Goal: Transaction & Acquisition: Purchase product/service

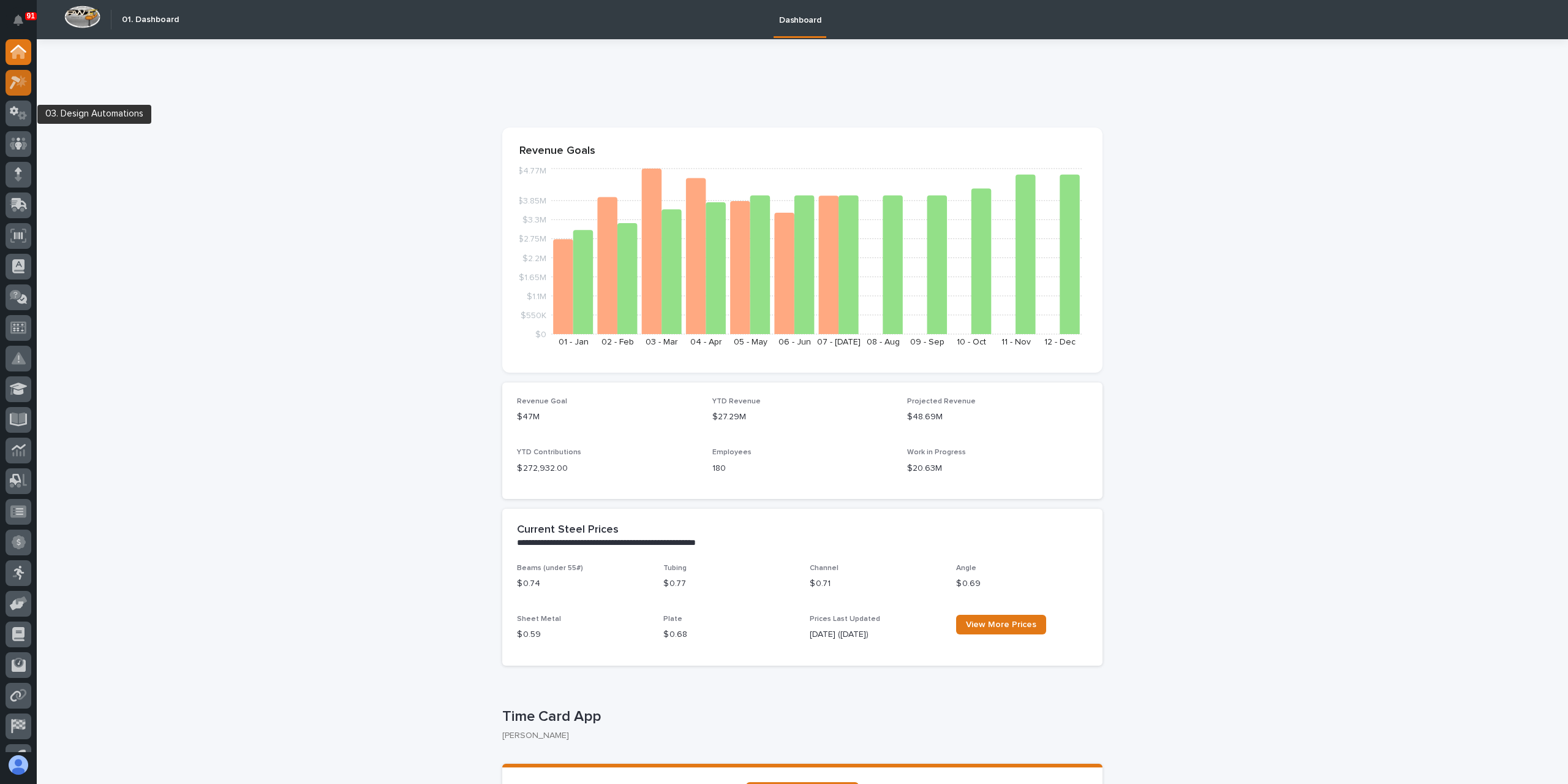
click at [26, 94] on link at bounding box center [18, 82] width 25 height 26
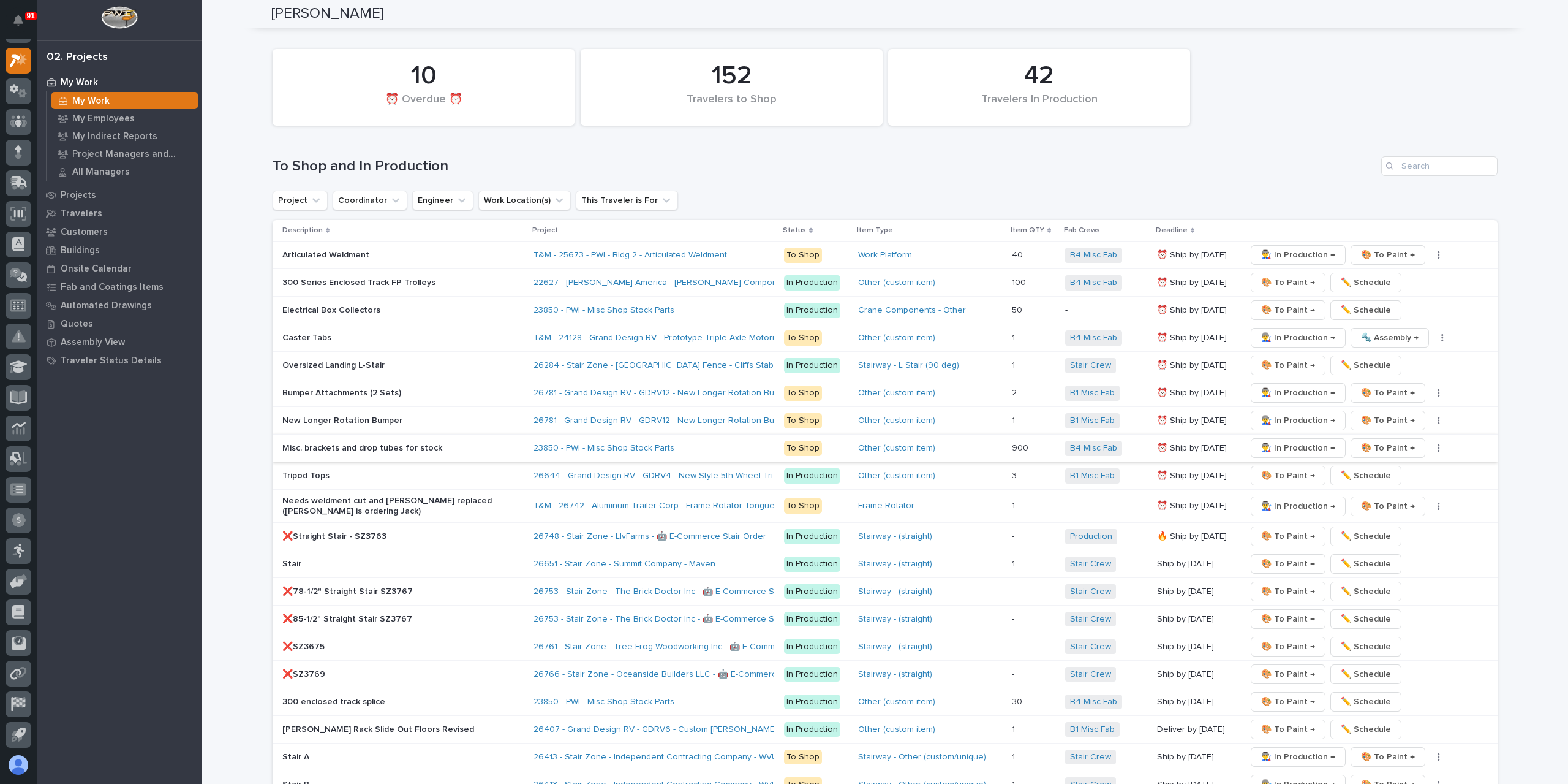
scroll to position [2006, 0]
click at [1292, 501] on span "👨‍🏭 In Production →" at bounding box center [1298, 508] width 75 height 15
click at [12, 149] on div at bounding box center [18, 152] width 25 height 26
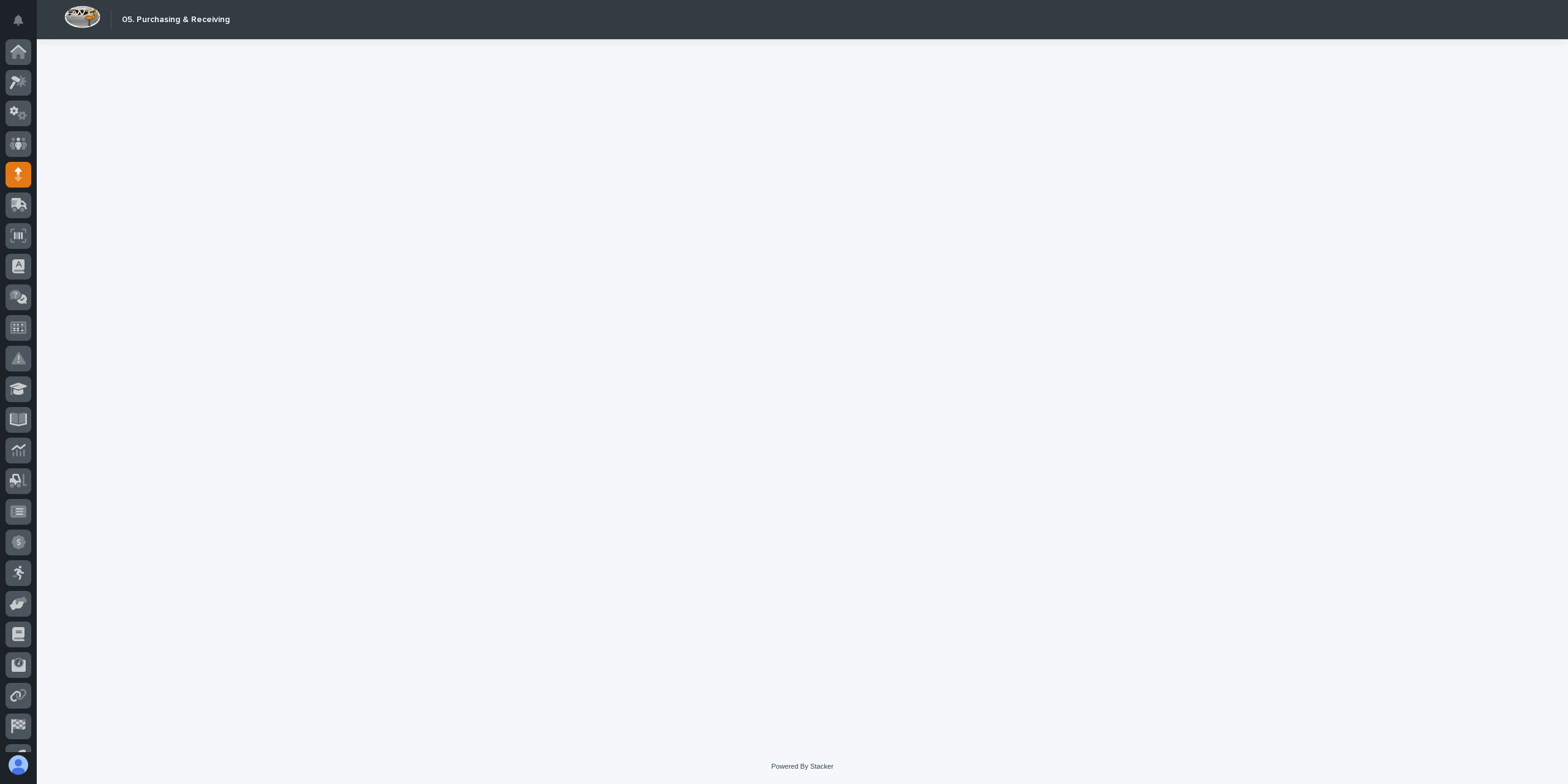
scroll to position [22, 0]
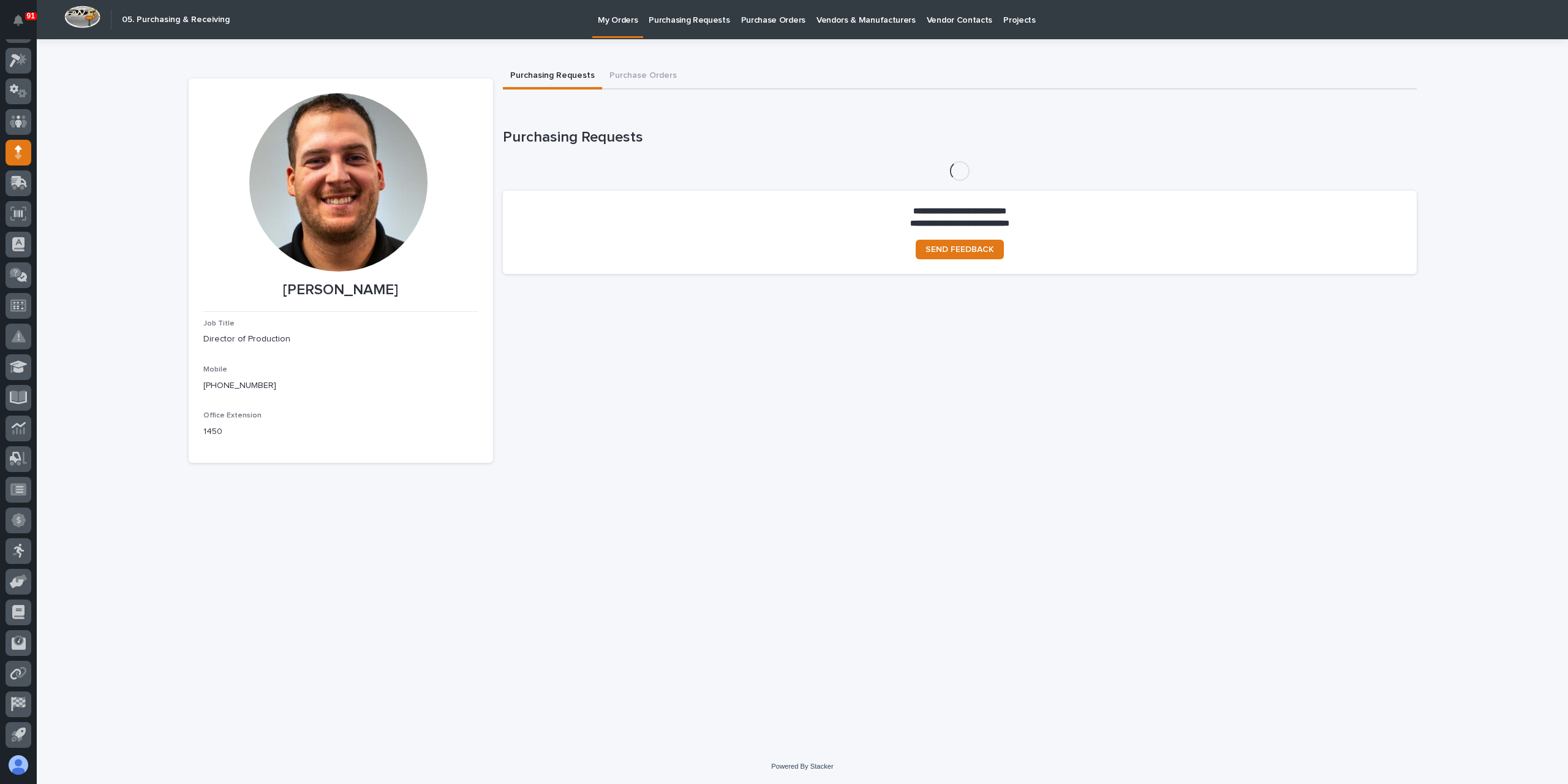
click at [741, 26] on p "Purchase Orders" at bounding box center [773, 12] width 64 height 26
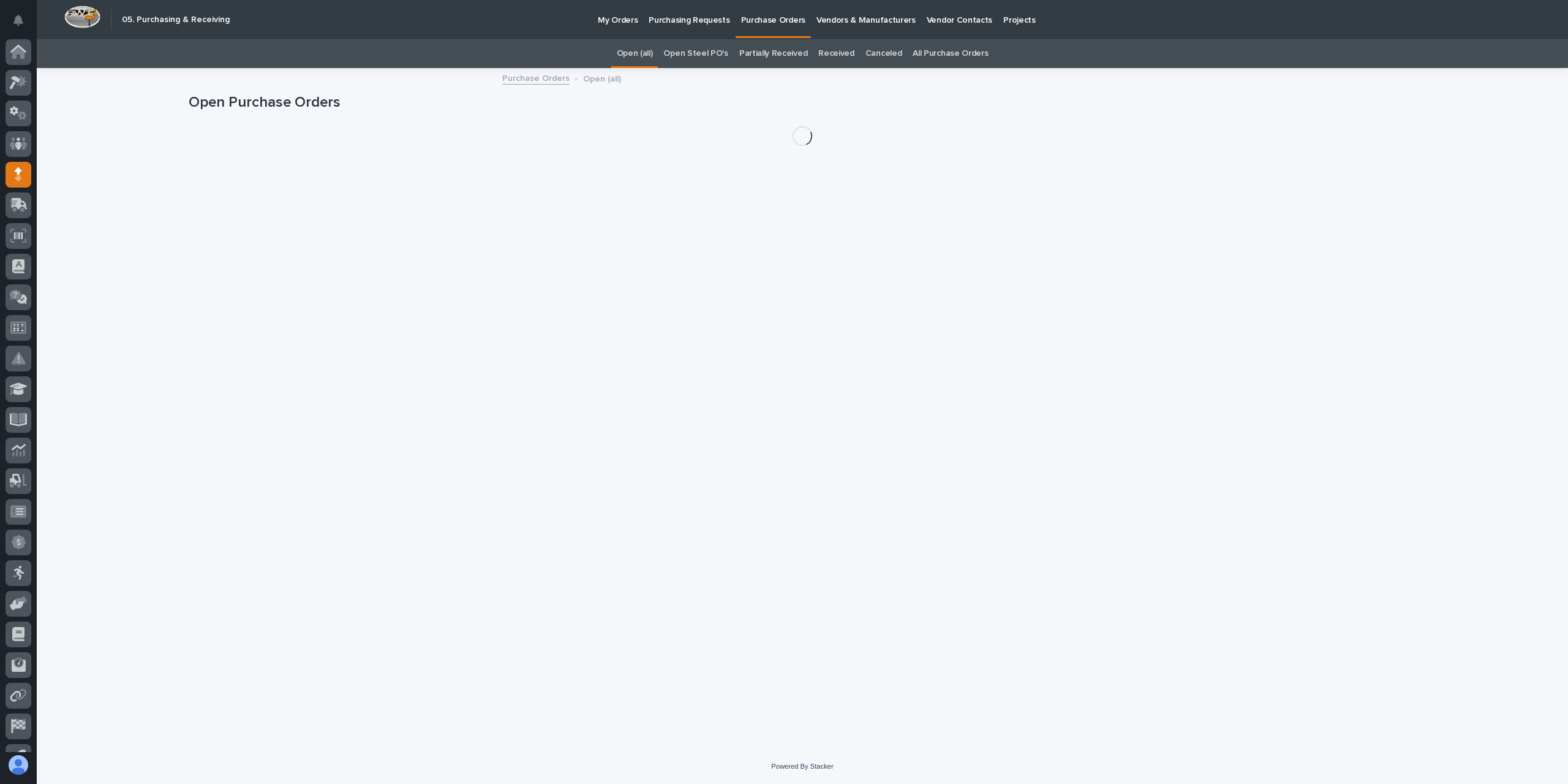
scroll to position [22, 0]
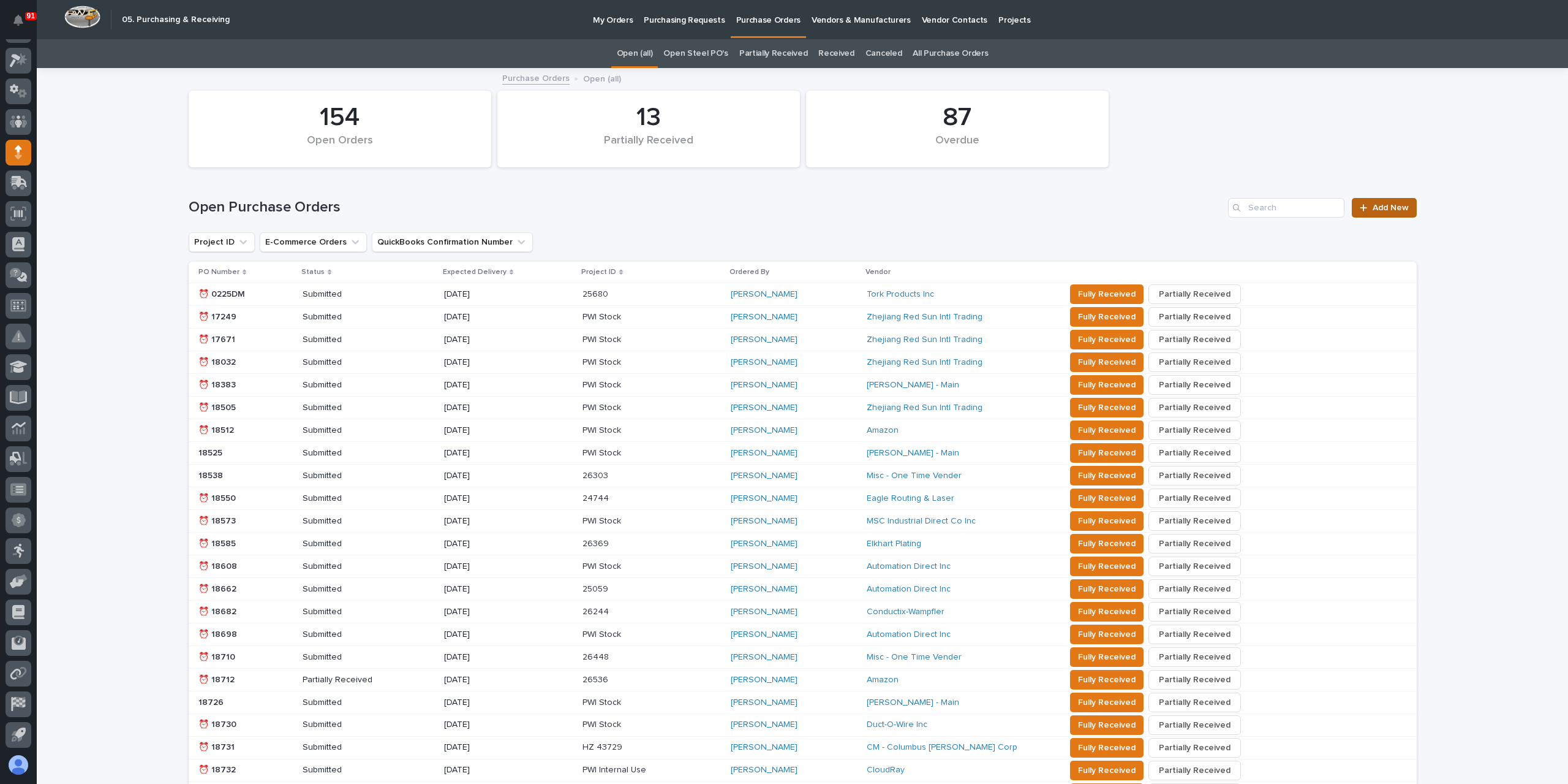
click at [1363, 209] on icon at bounding box center [1364, 207] width 8 height 9
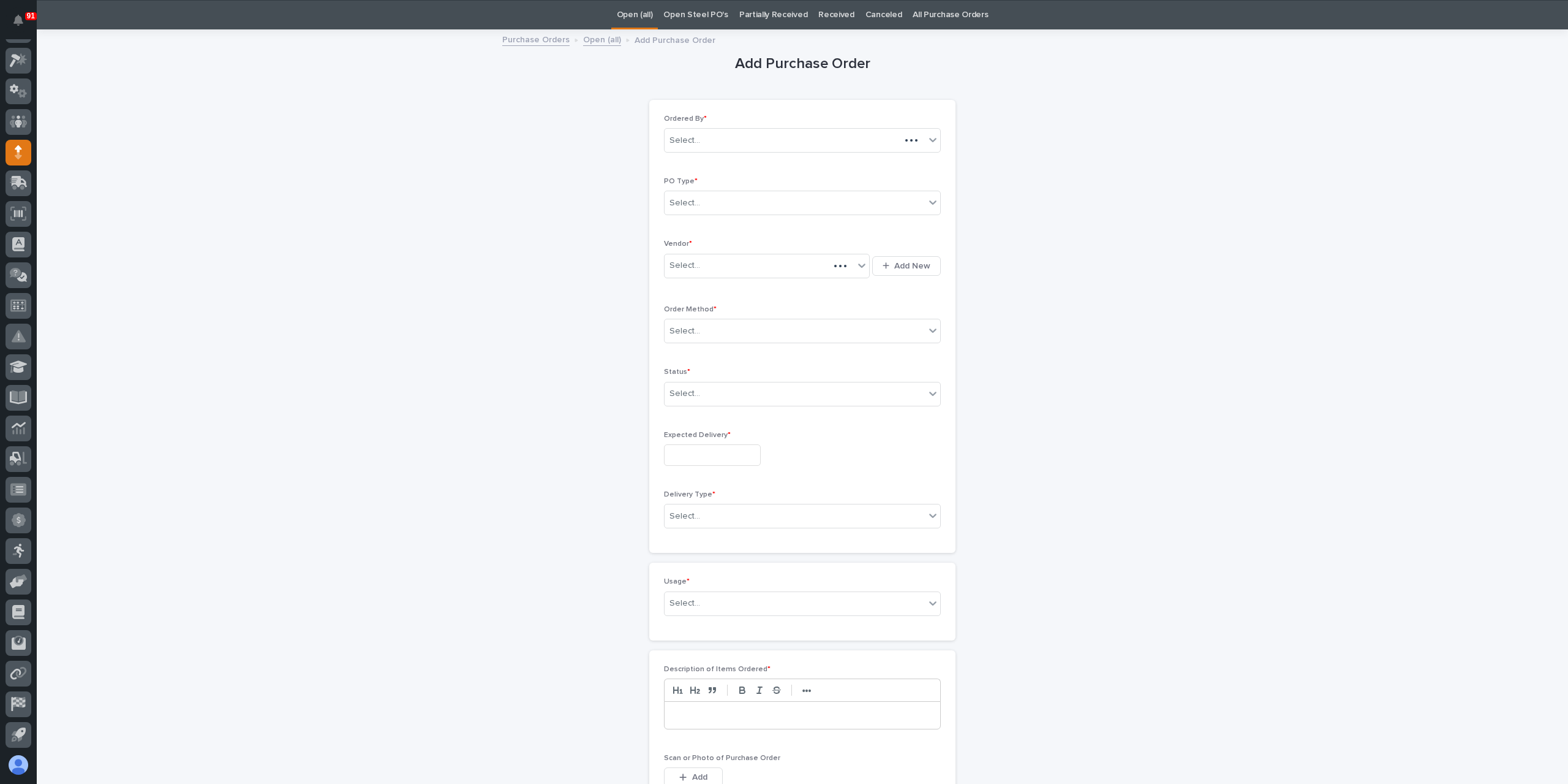
scroll to position [40, 0]
click at [715, 204] on div "Select..." at bounding box center [795, 202] width 261 height 20
click at [704, 237] on div "Paper" at bounding box center [798, 247] width 276 height 22
click at [698, 264] on div "Select..." at bounding box center [759, 264] width 190 height 20
type input "******"
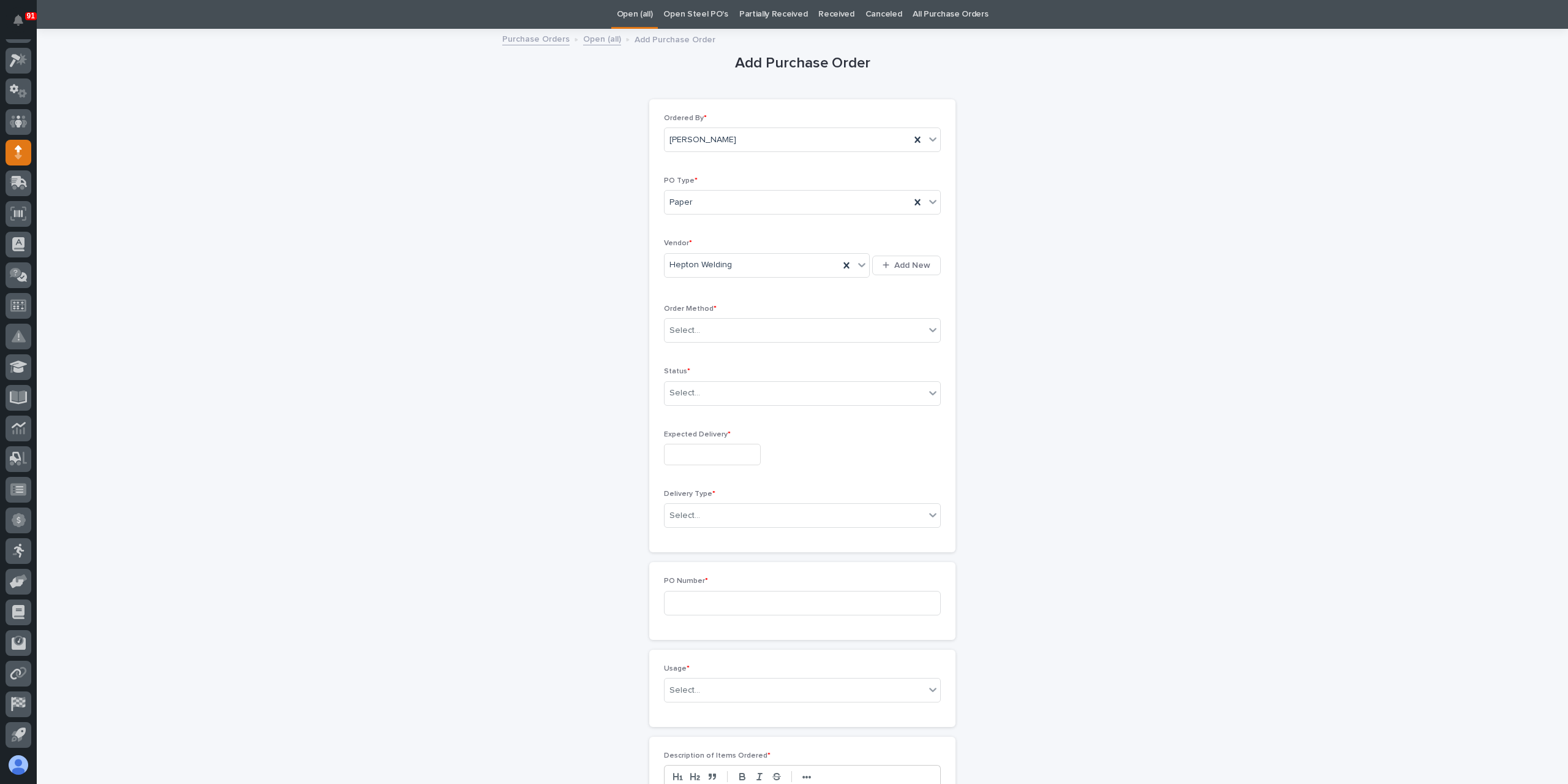
click at [695, 314] on div "Order Method * Select..." at bounding box center [801, 329] width 277 height 48
click at [694, 314] on div "Order Method * Select..." at bounding box center [801, 329] width 277 height 48
click at [700, 322] on div "Select..." at bounding box center [795, 330] width 261 height 20
click at [724, 394] on div "Phone Call" at bounding box center [798, 395] width 276 height 22
click at [724, 394] on div "Select..." at bounding box center [795, 393] width 261 height 20
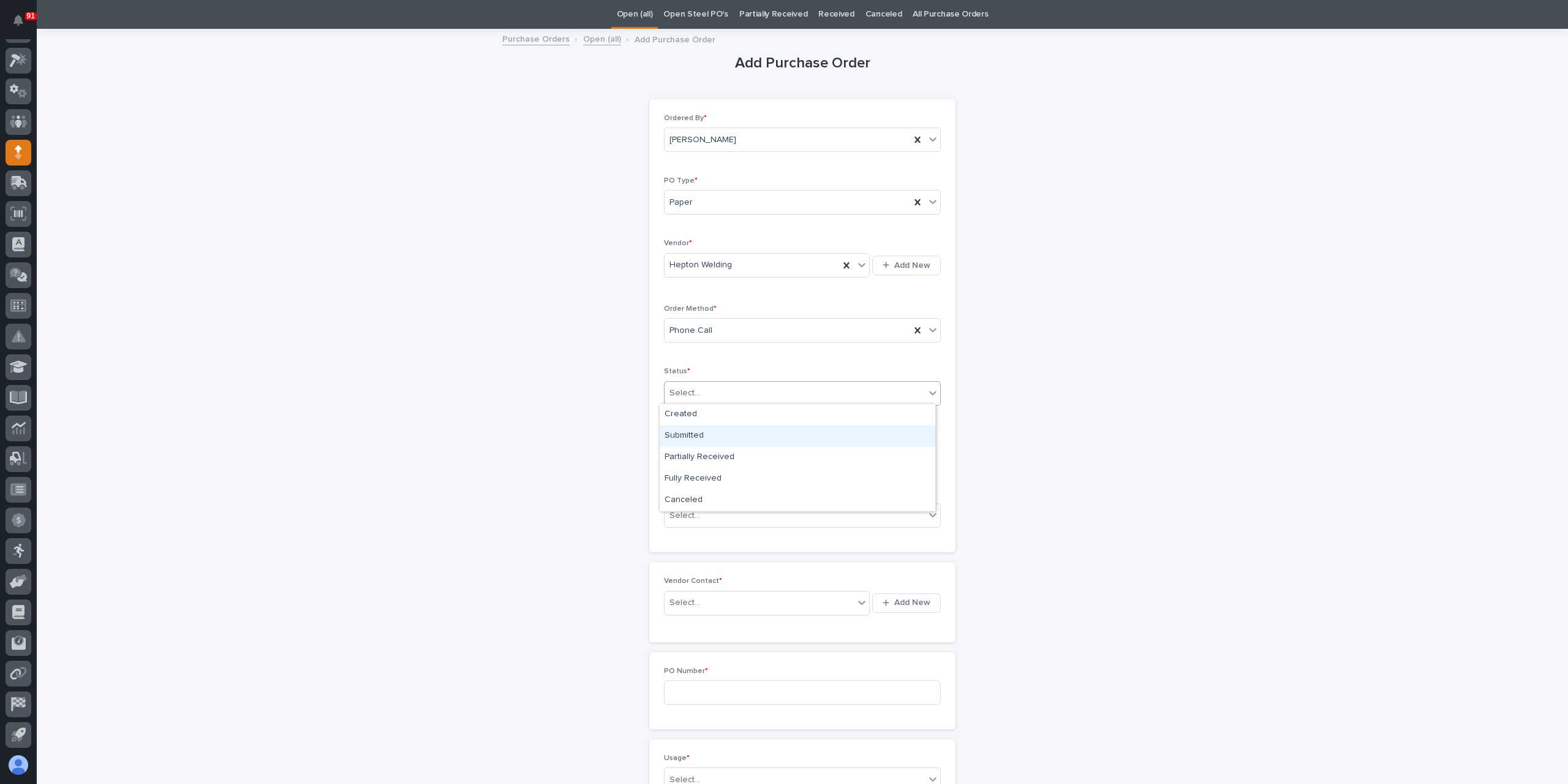
click at [709, 435] on div "Submitted" at bounding box center [798, 435] width 276 height 22
click at [707, 458] on input "text" at bounding box center [712, 454] width 97 height 22
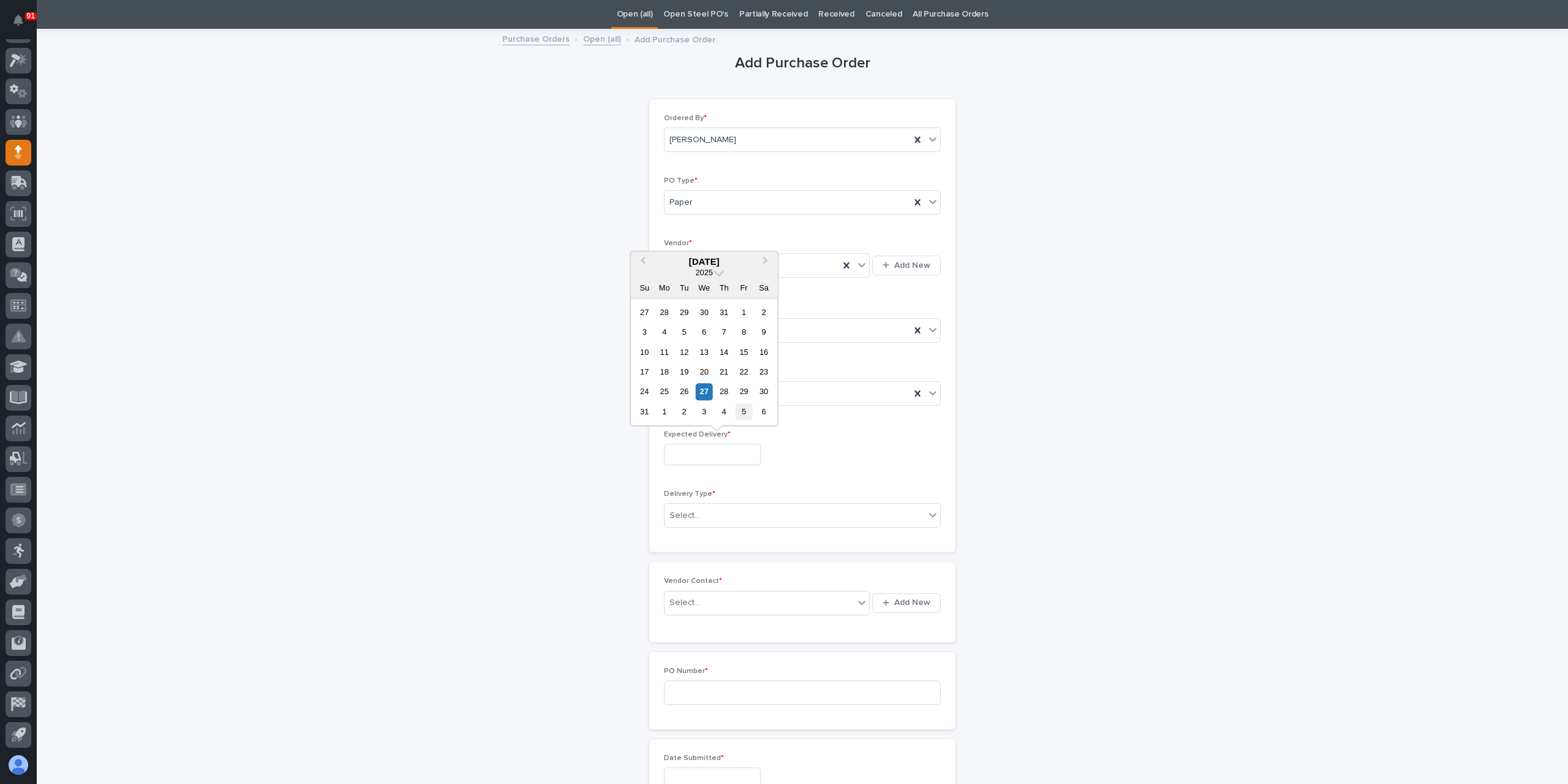
click at [737, 415] on div "5" at bounding box center [744, 412] width 17 height 17
type input "**********"
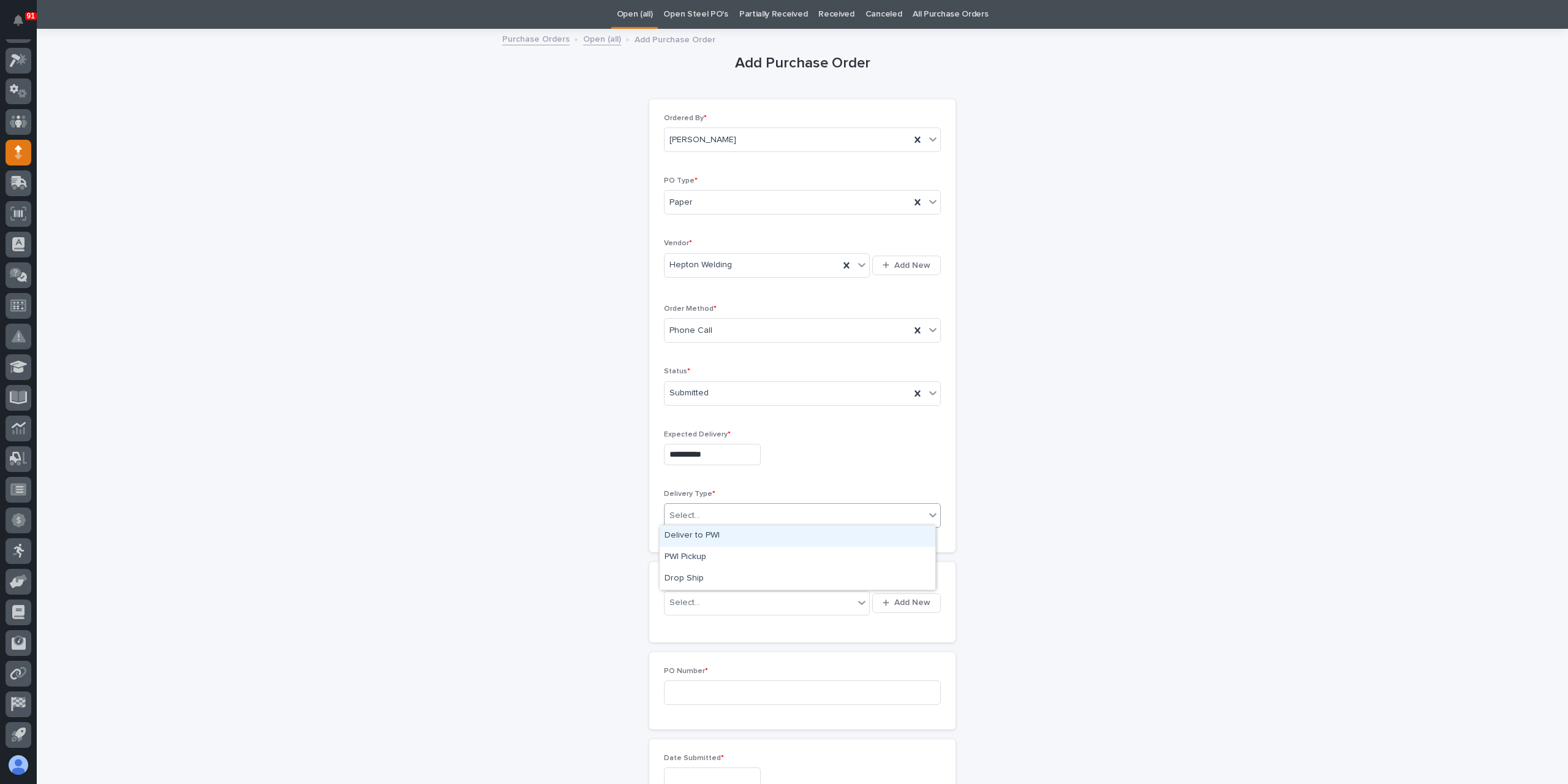
click at [719, 521] on div "Select..." at bounding box center [795, 515] width 261 height 20
click at [699, 558] on div "PWI Pickup" at bounding box center [798, 557] width 276 height 22
drag, startPoint x: 712, startPoint y: 607, endPoint x: 688, endPoint y: 607, distance: 24.0
click at [715, 607] on div "Select..." at bounding box center [759, 603] width 190 height 20
type input "******"
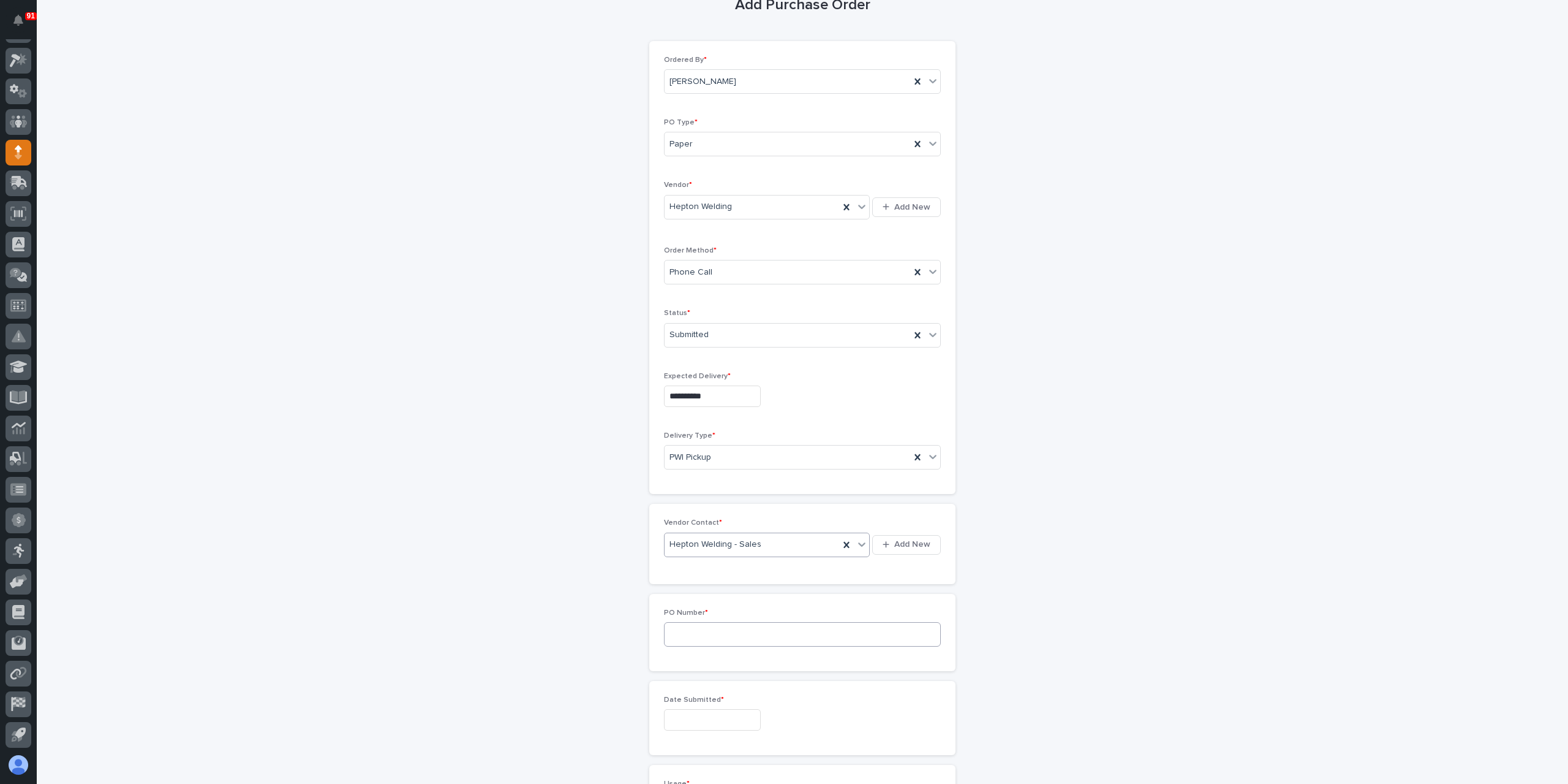
scroll to position [223, 0]
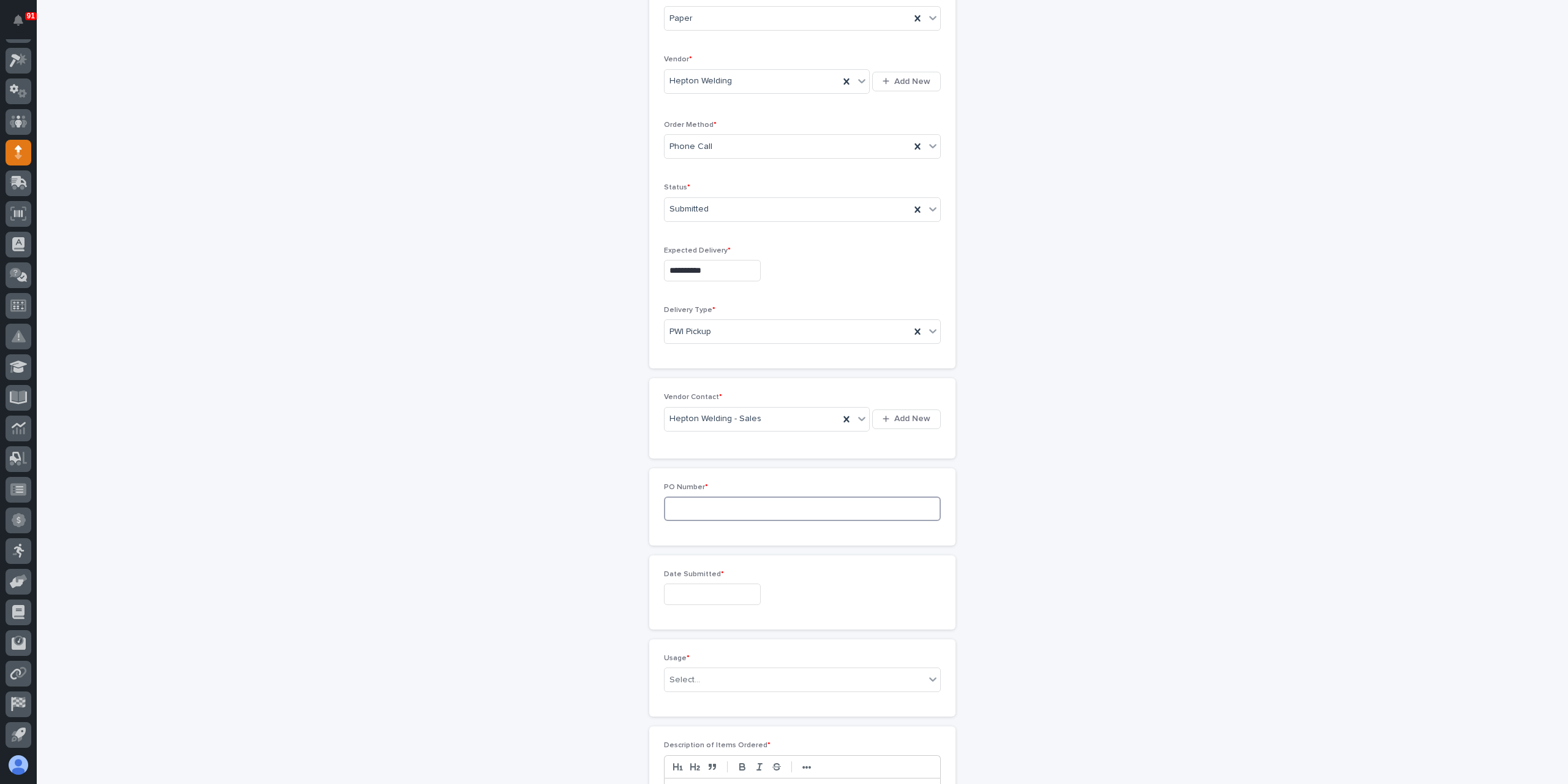
click at [731, 509] on input at bounding box center [801, 509] width 277 height 25
type input "6144AY"
click at [675, 402] on input "text" at bounding box center [712, 410] width 97 height 22
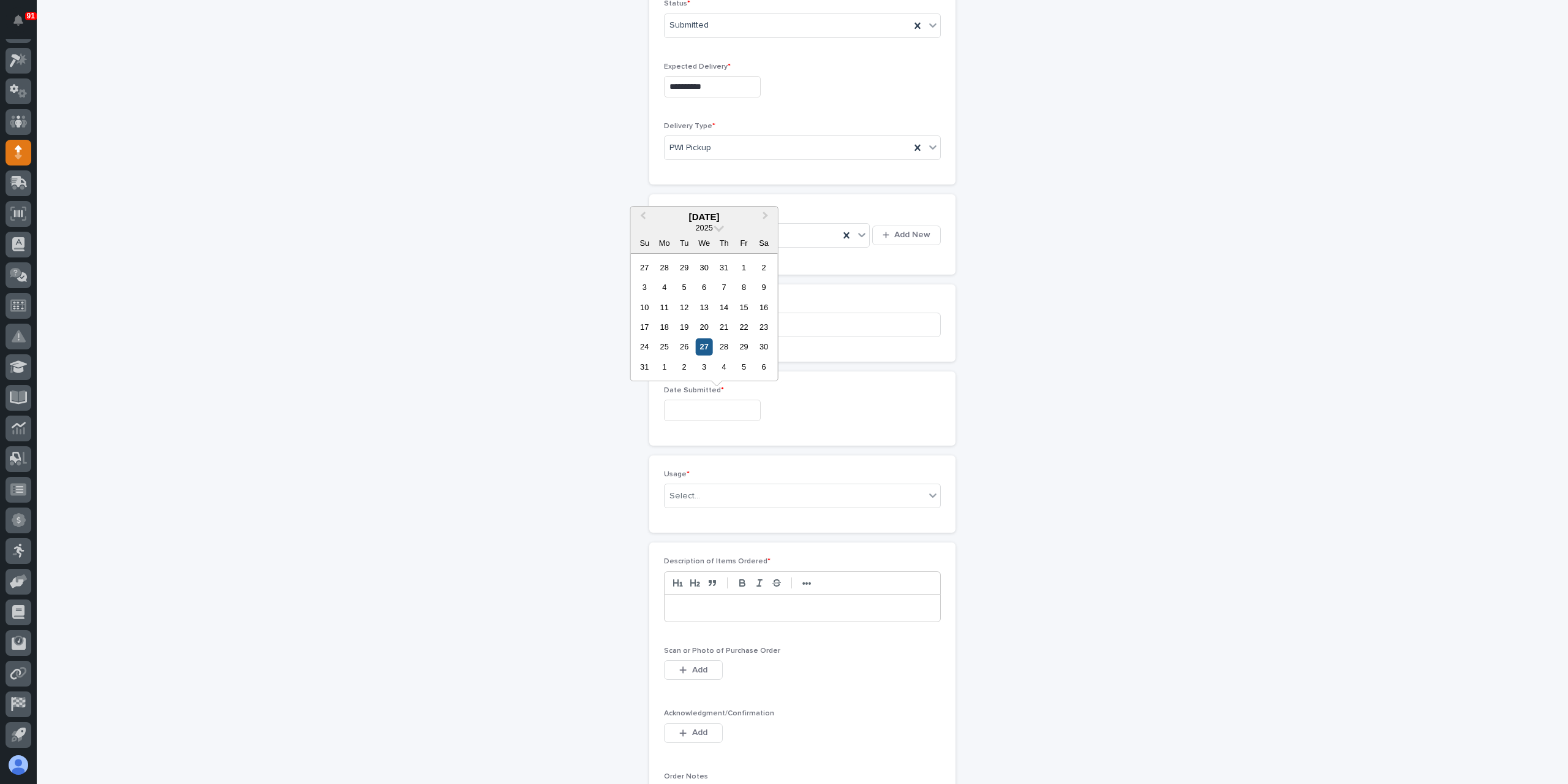
click at [702, 352] on div "27" at bounding box center [704, 347] width 17 height 17
type input "**********"
click at [691, 490] on div "Select..." at bounding box center [684, 497] width 30 height 13
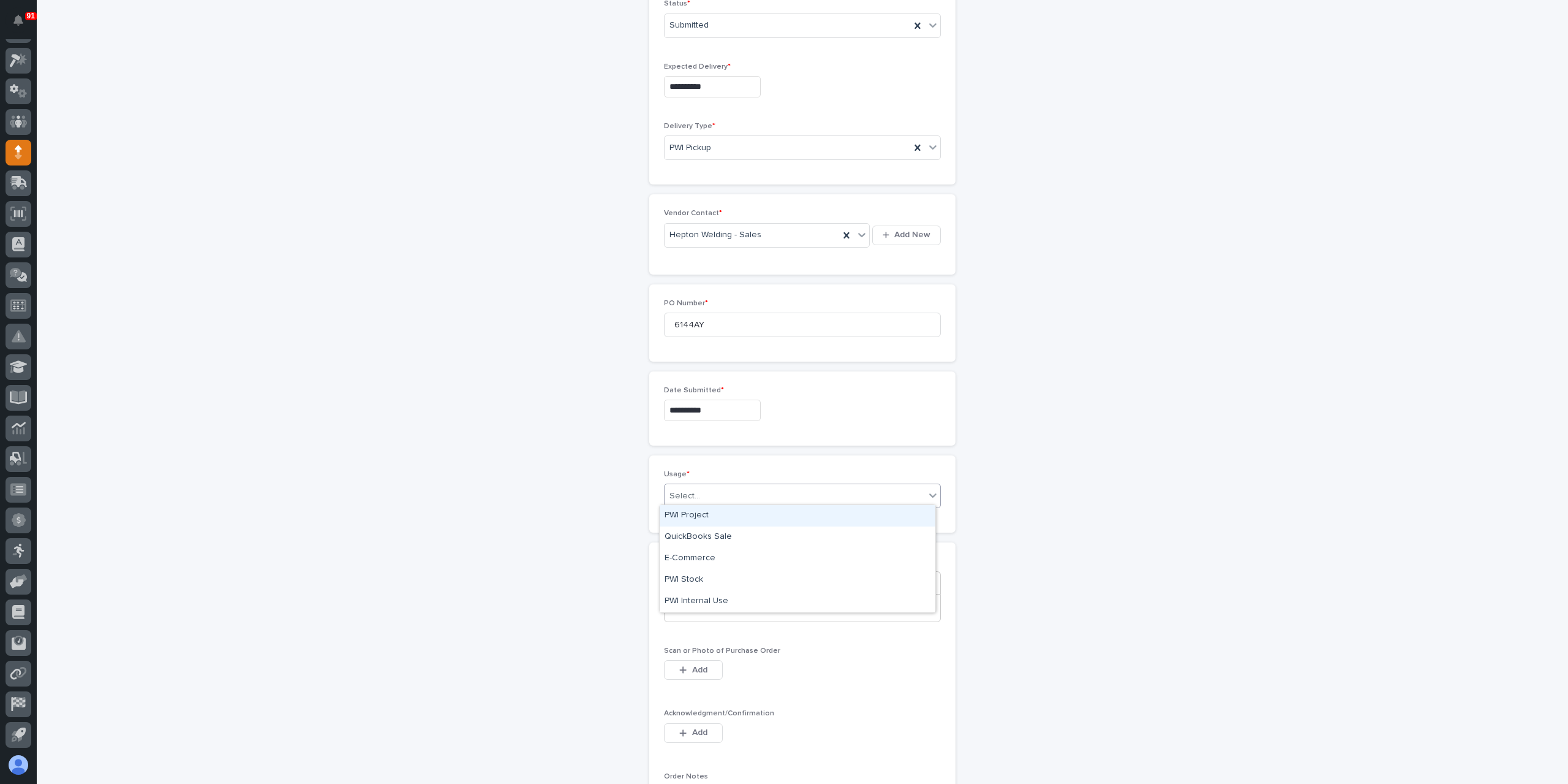
click at [692, 520] on div "PWI Project" at bounding box center [798, 516] width 276 height 22
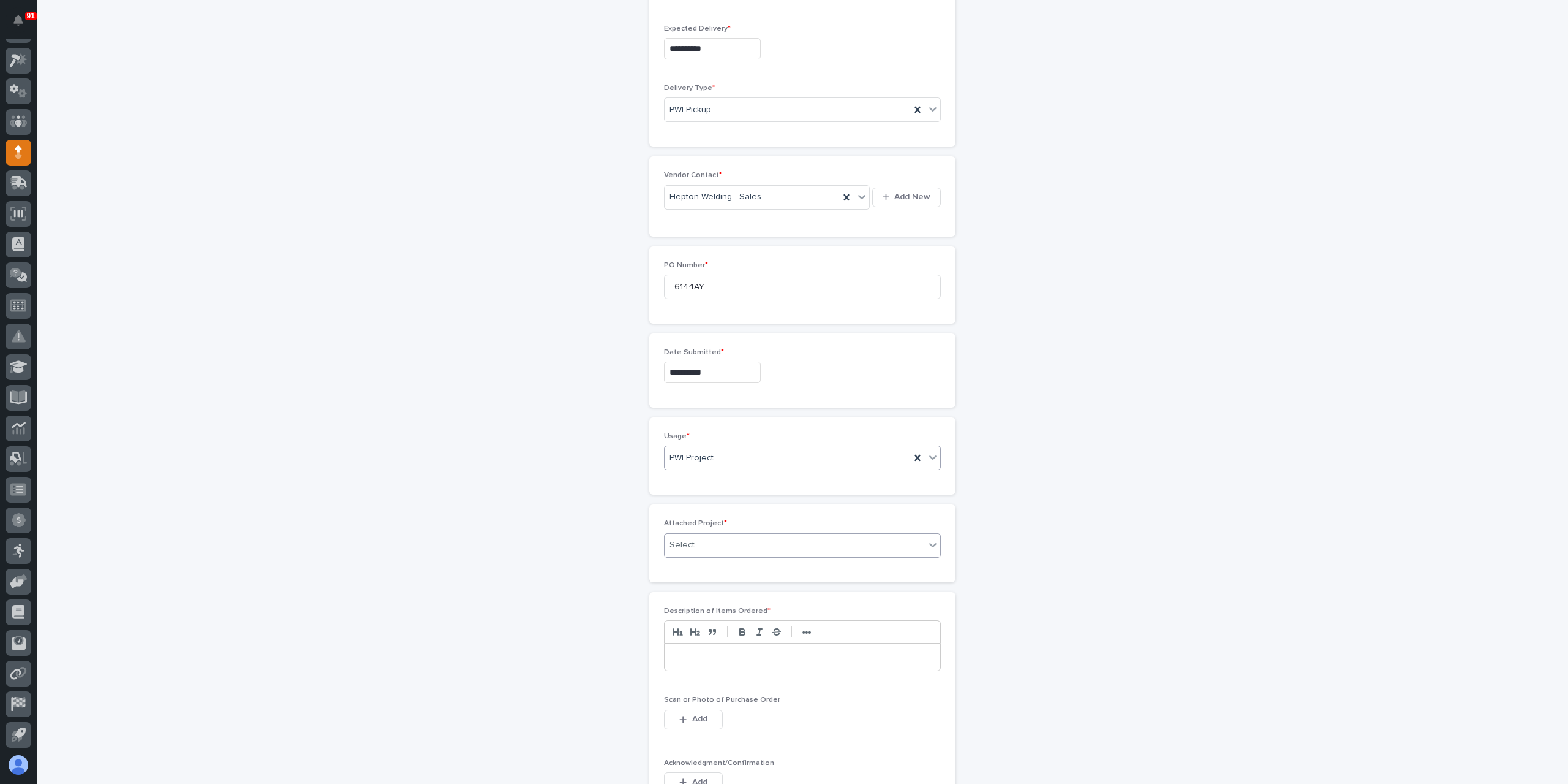
scroll to position [450, 0]
click at [687, 538] on div "Select..." at bounding box center [684, 540] width 30 height 13
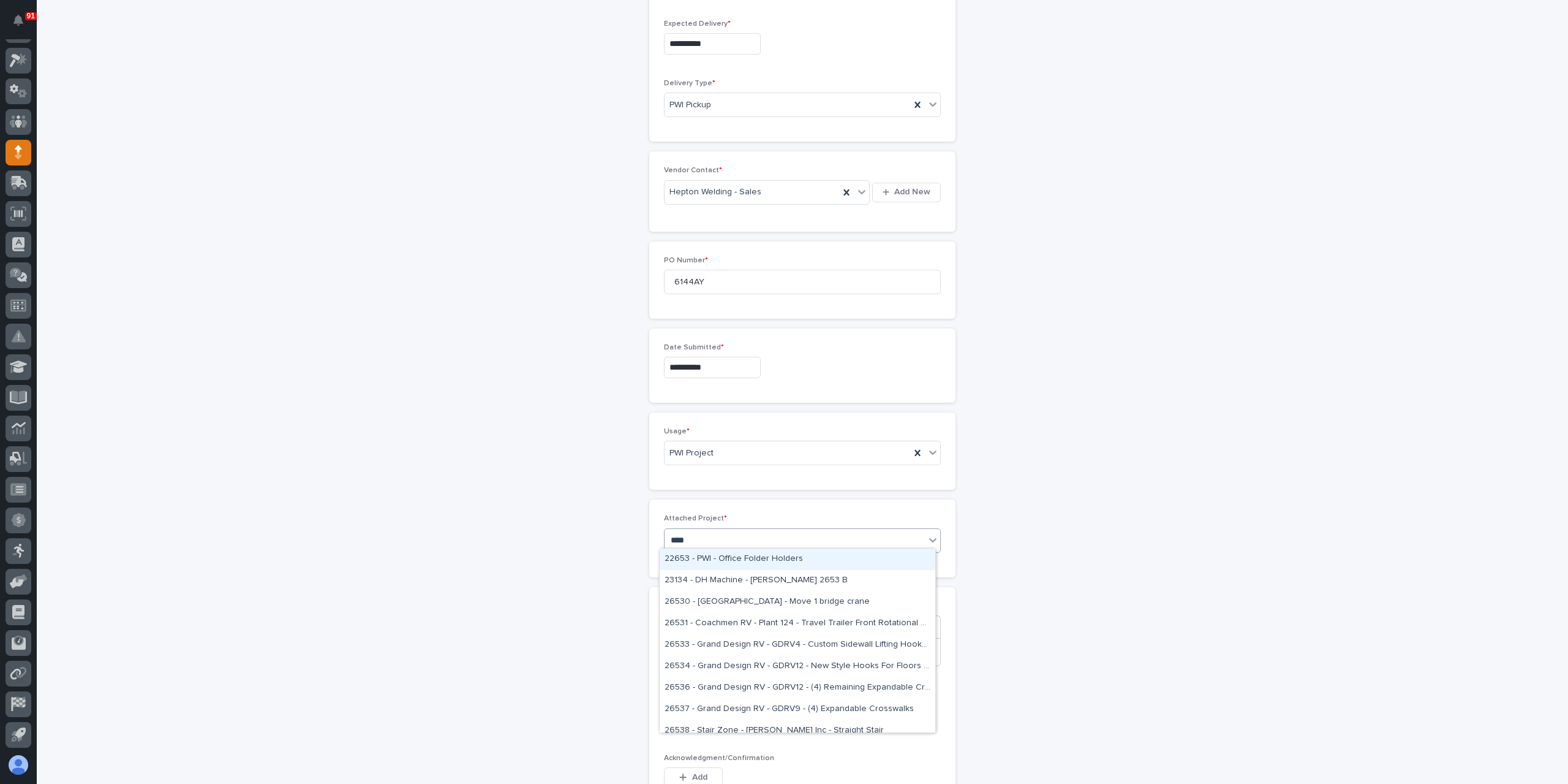
type input "*****"
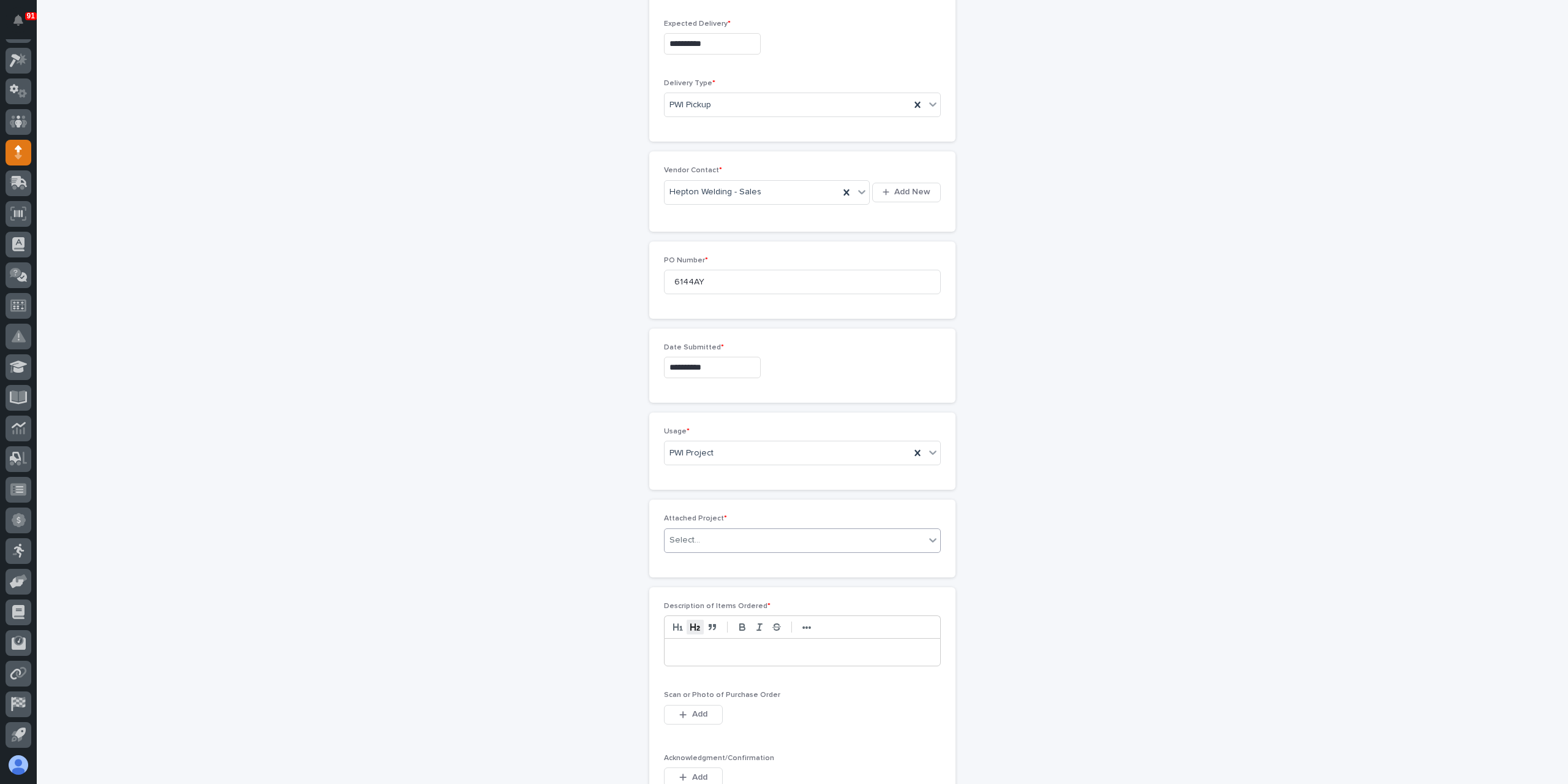
scroll to position [458, 0]
click at [700, 663] on div at bounding box center [802, 660] width 276 height 27
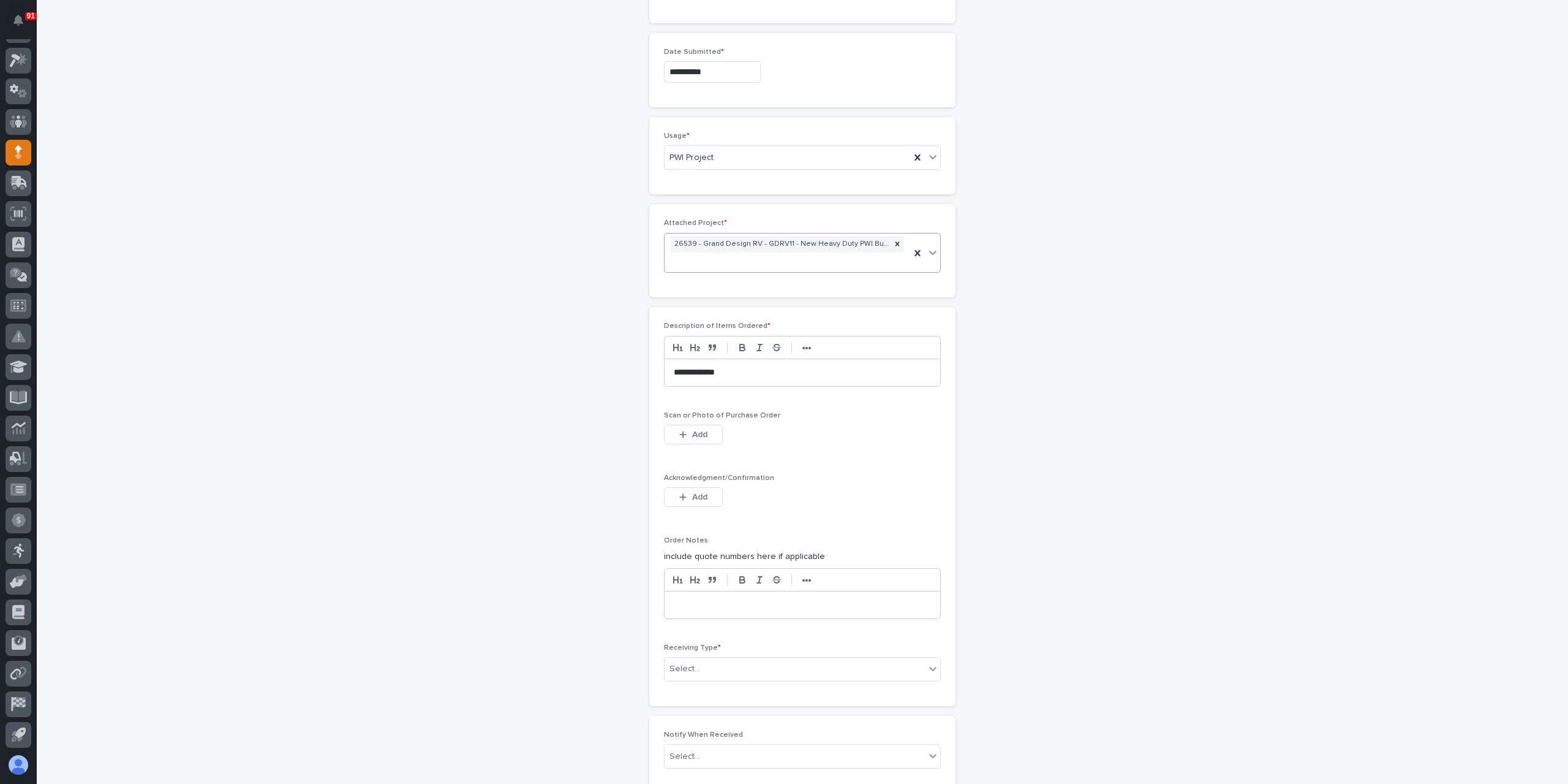
scroll to position [764, 0]
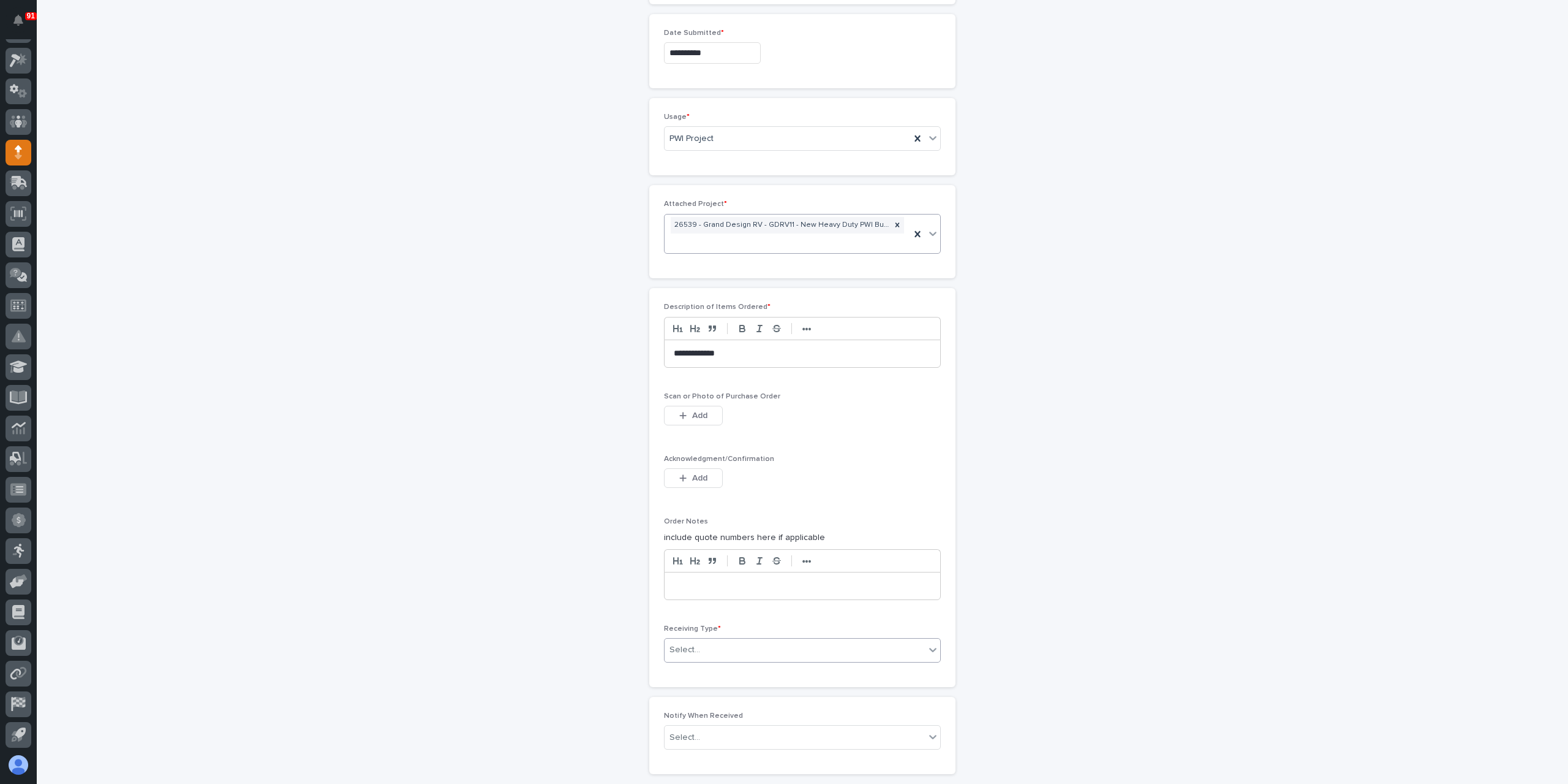
click at [703, 647] on div "Select..." at bounding box center [795, 650] width 261 height 20
click at [694, 728] on div "Deliver to" at bounding box center [798, 731] width 276 height 22
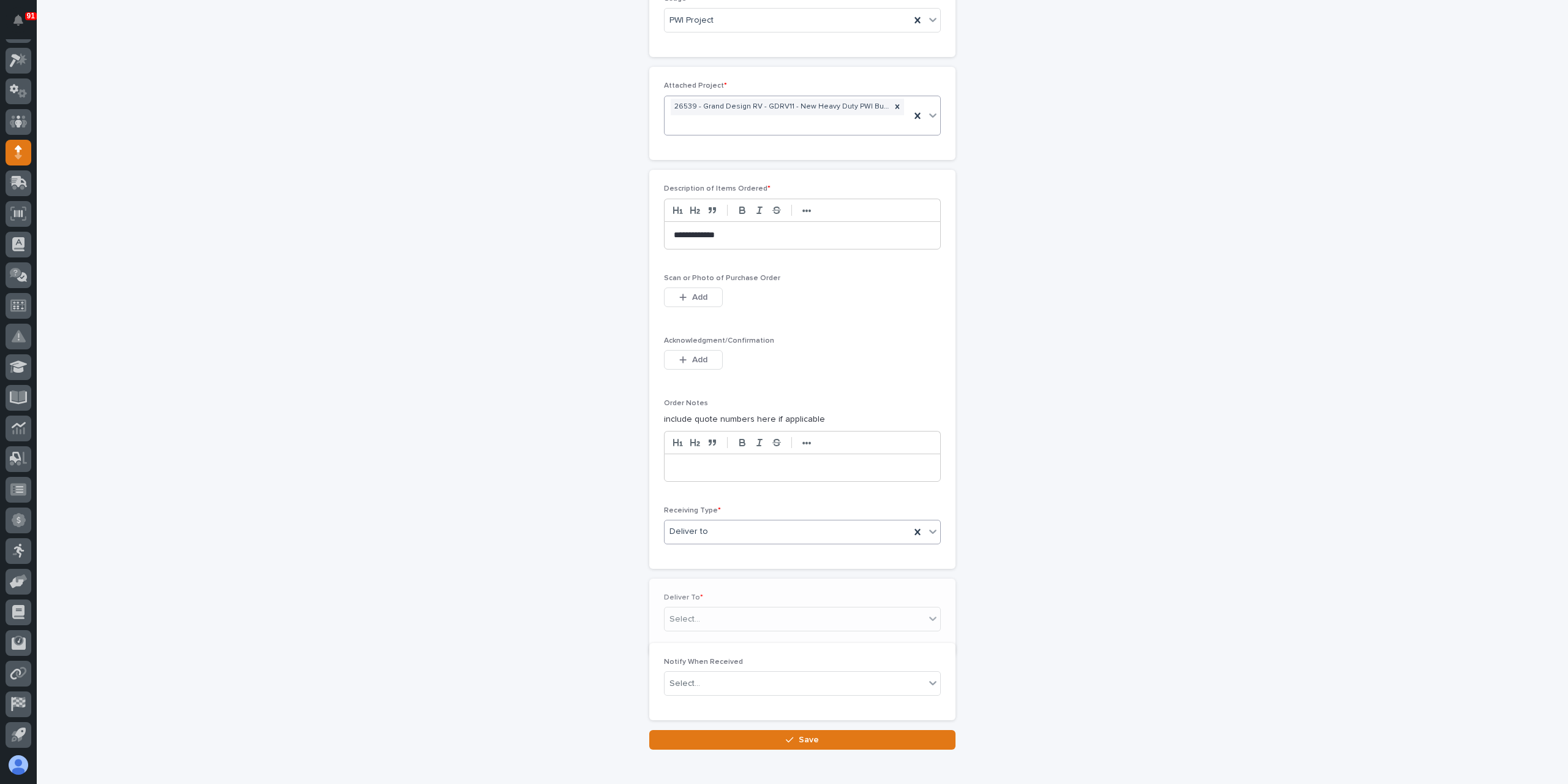
scroll to position [919, 0]
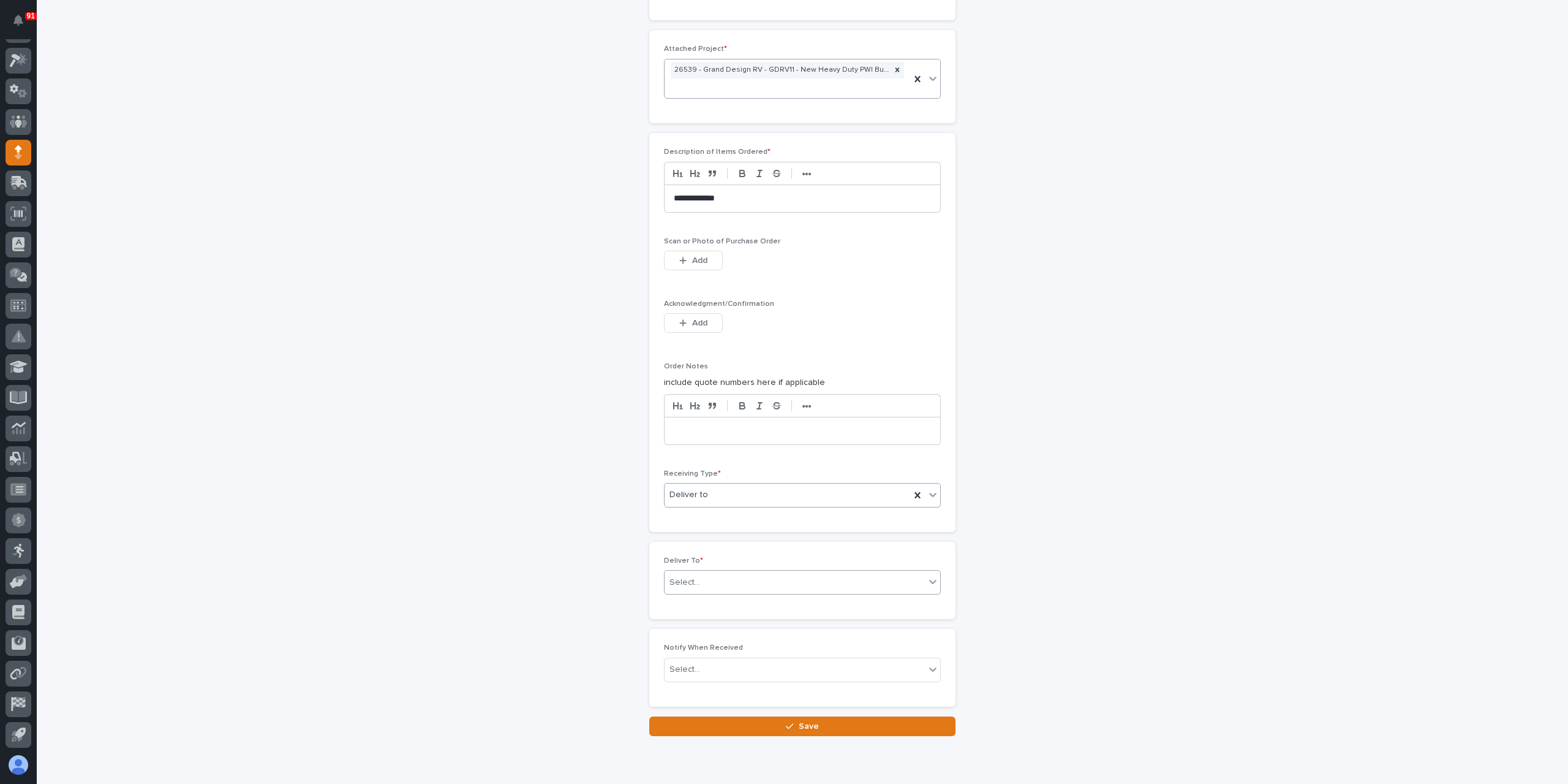
click at [733, 581] on div "Select..." at bounding box center [795, 582] width 261 height 20
type input "****"
click at [721, 594] on div "[PERSON_NAME]" at bounding box center [798, 599] width 276 height 22
click at [733, 723] on button "Save" at bounding box center [802, 726] width 306 height 20
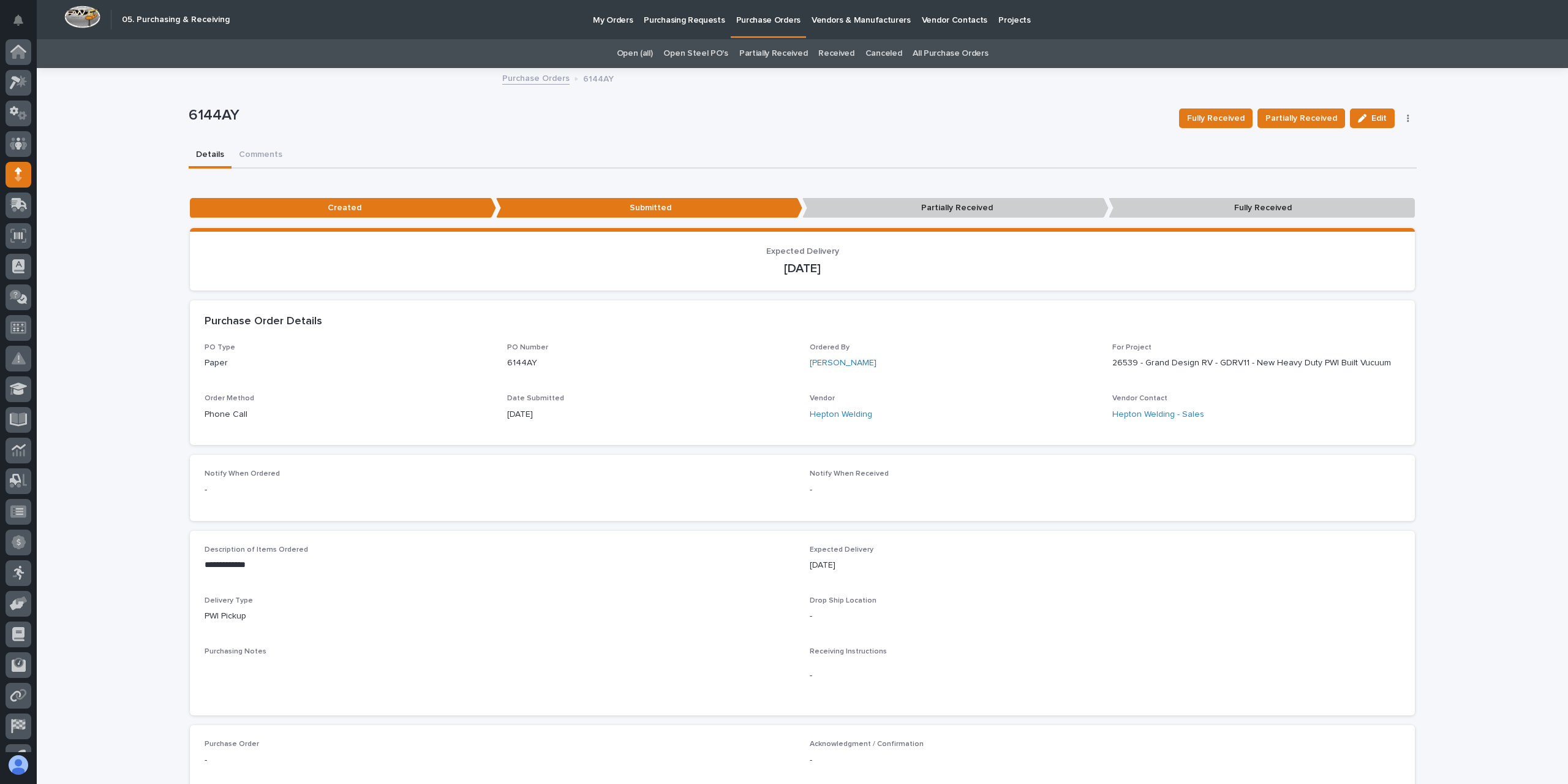
scroll to position [22, 0]
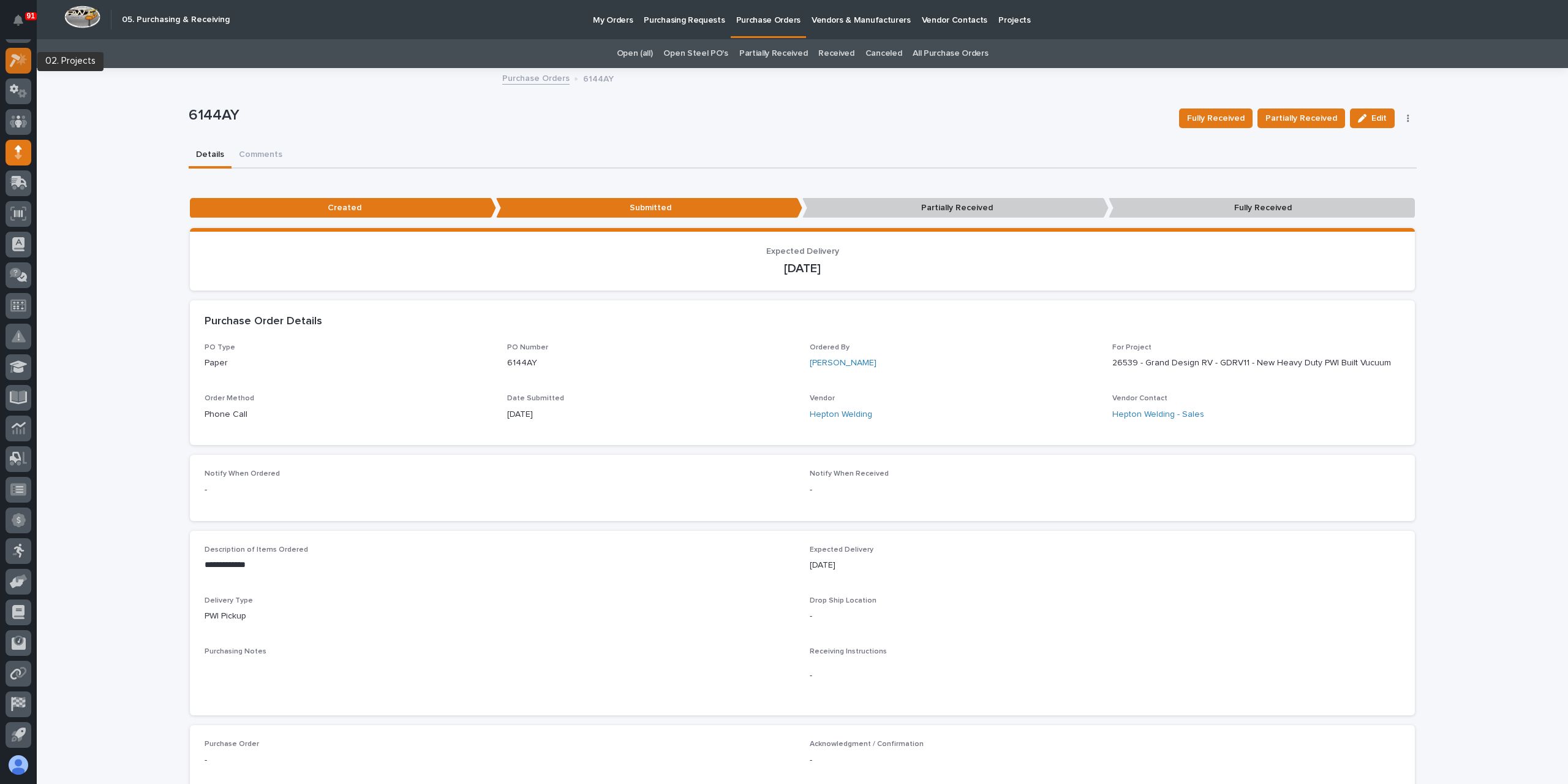
click at [25, 62] on icon at bounding box center [18, 60] width 18 height 14
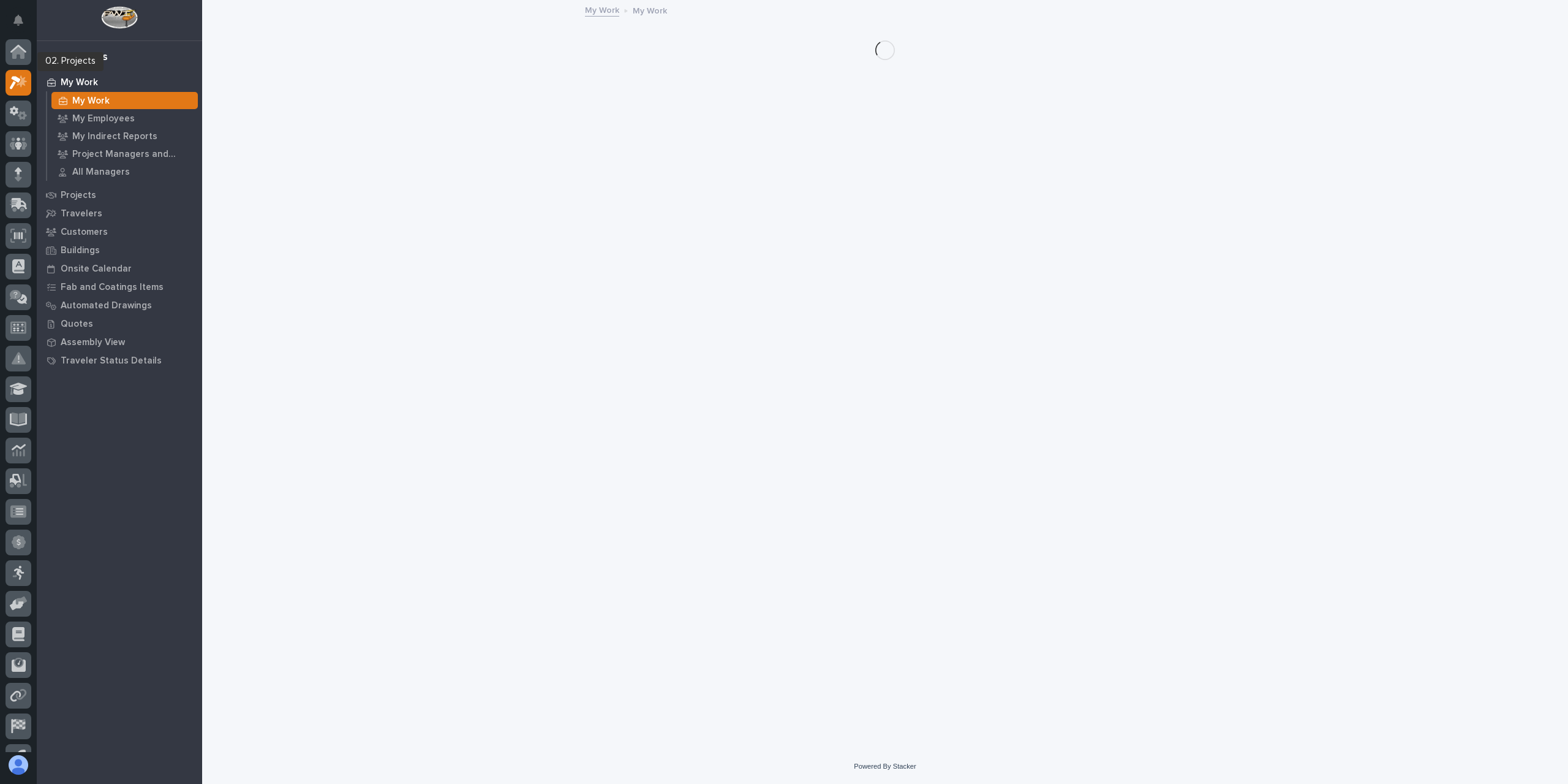
scroll to position [22, 0]
